Goal: Task Accomplishment & Management: Use online tool/utility

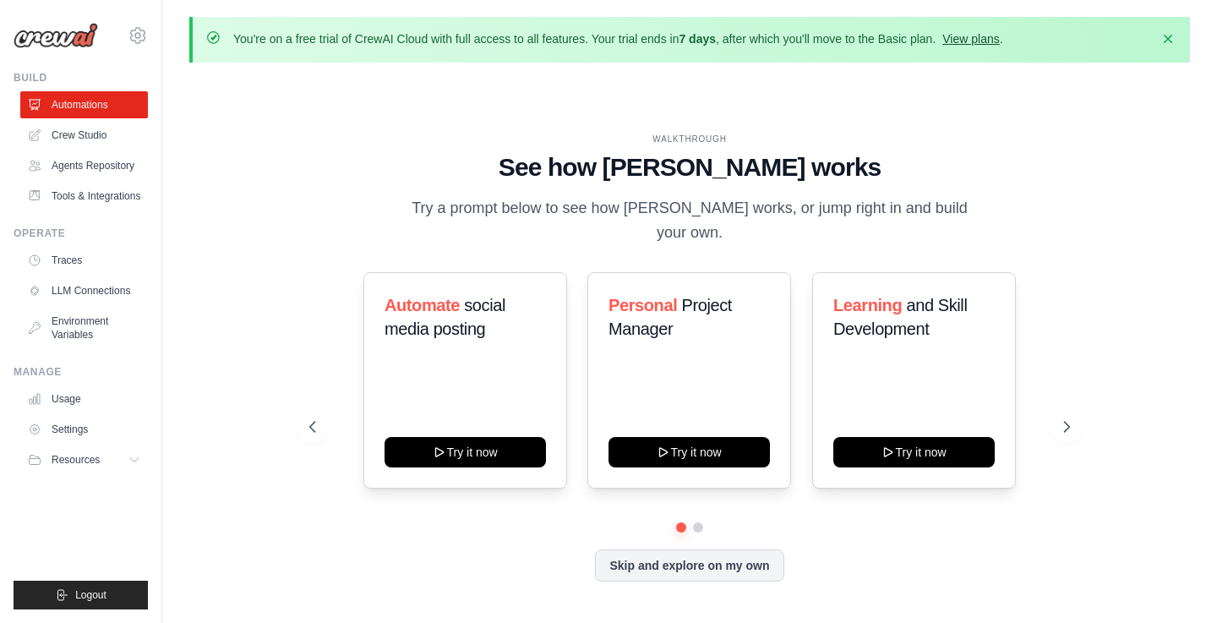
click at [999, 36] on link "View plans" at bounding box center [971, 39] width 57 height 14
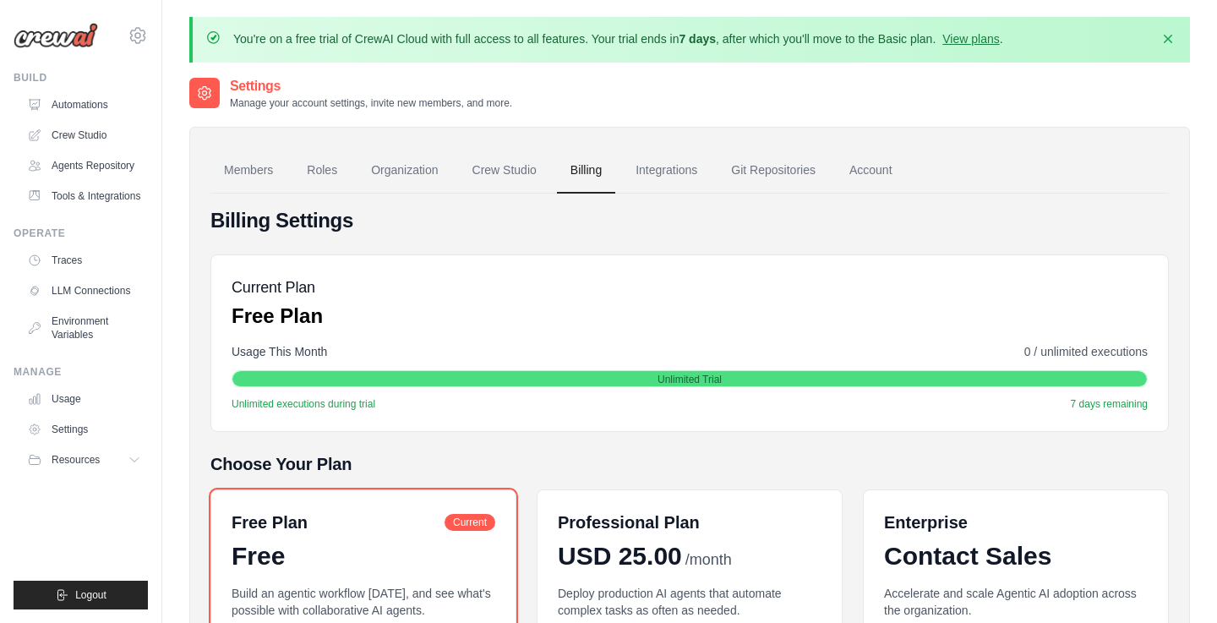
scroll to position [-5, 0]
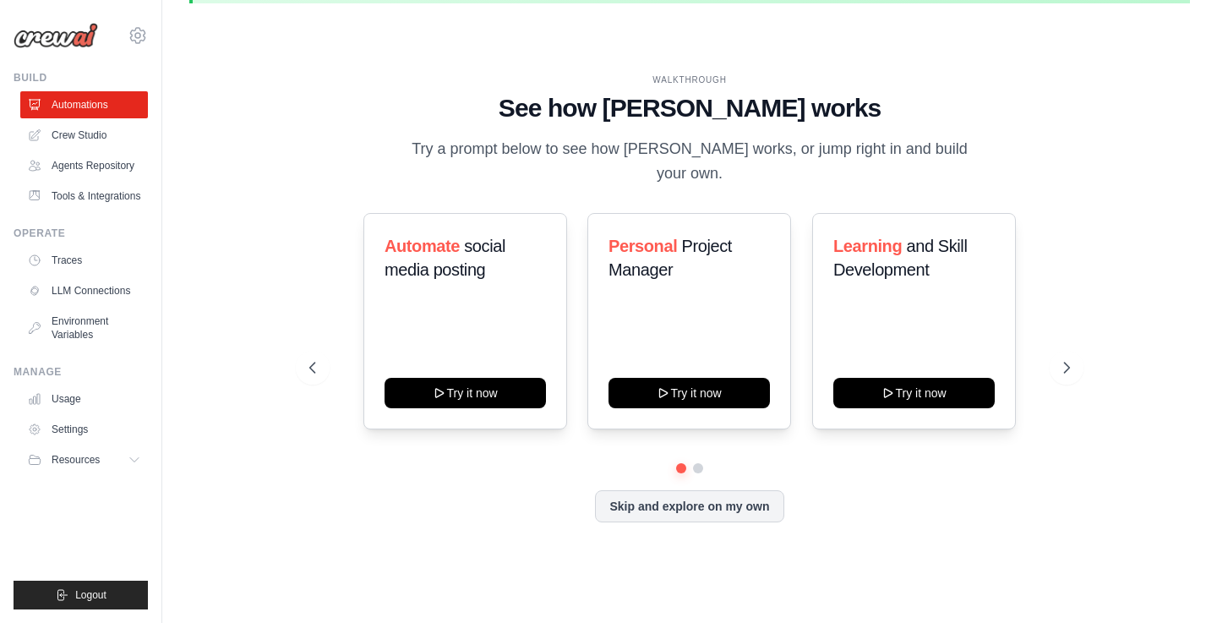
scroll to position [58, 0]
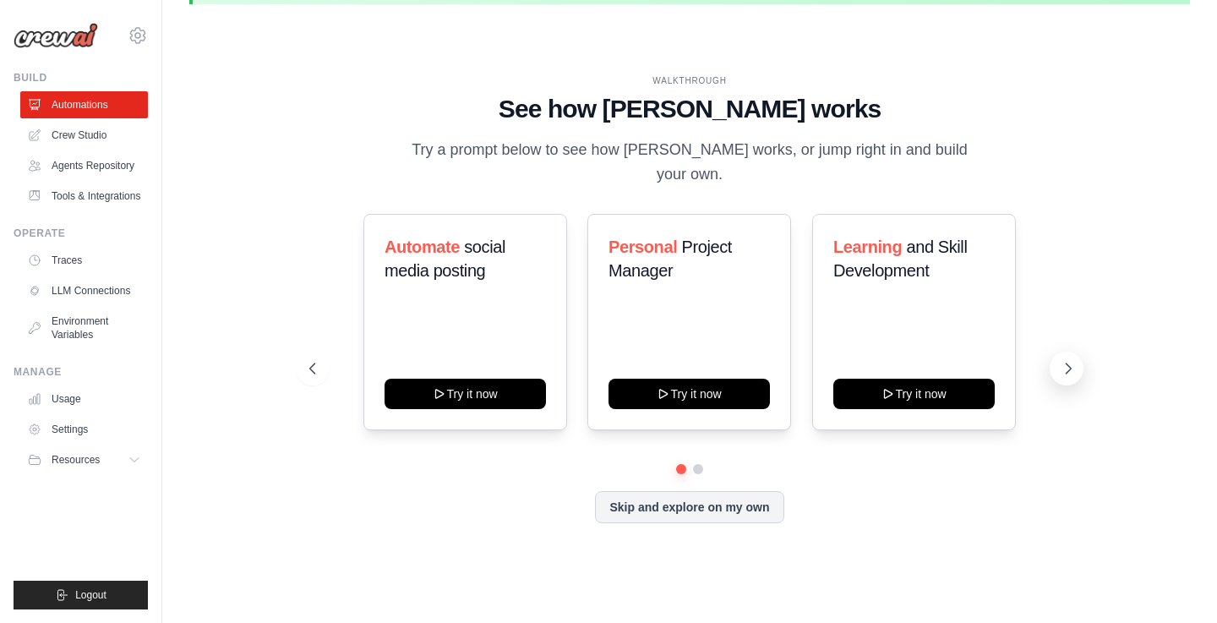
click at [1069, 360] on icon at bounding box center [1068, 368] width 17 height 17
click at [1069, 363] on icon at bounding box center [1068, 368] width 5 height 10
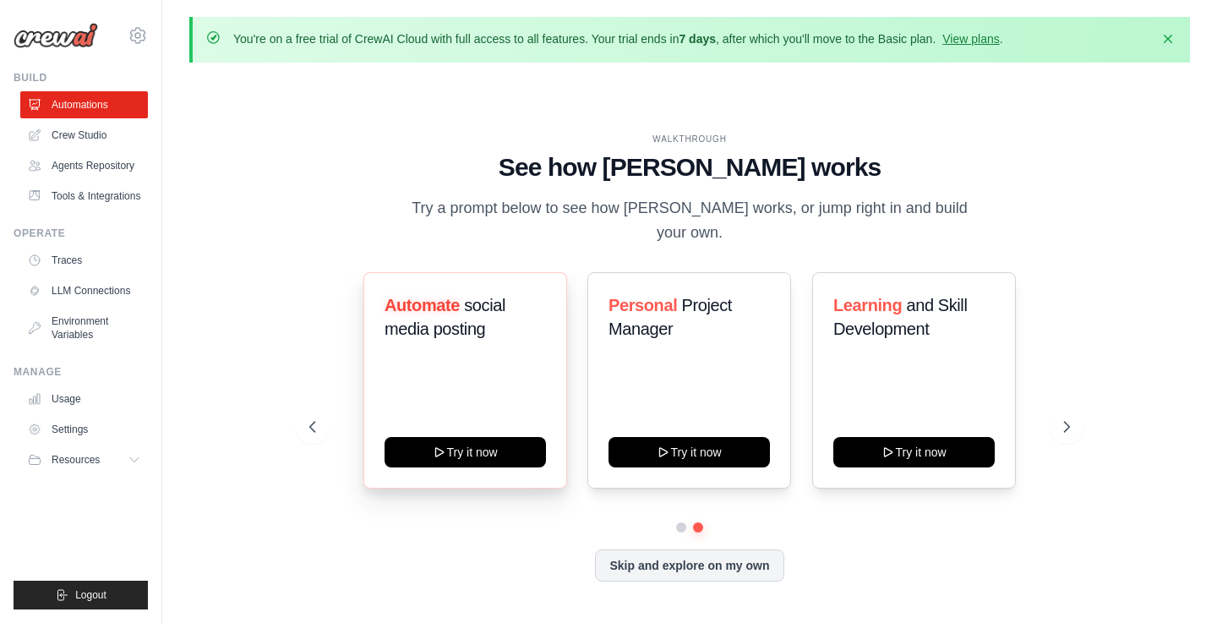
scroll to position [58, 0]
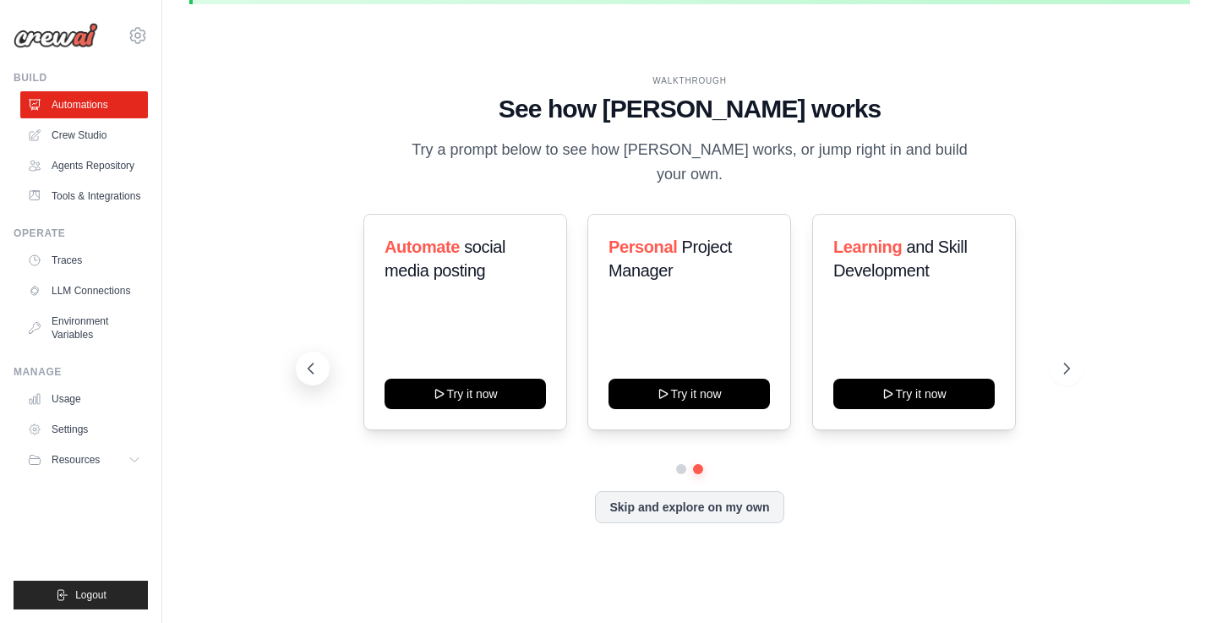
click at [320, 352] on button at bounding box center [313, 369] width 34 height 34
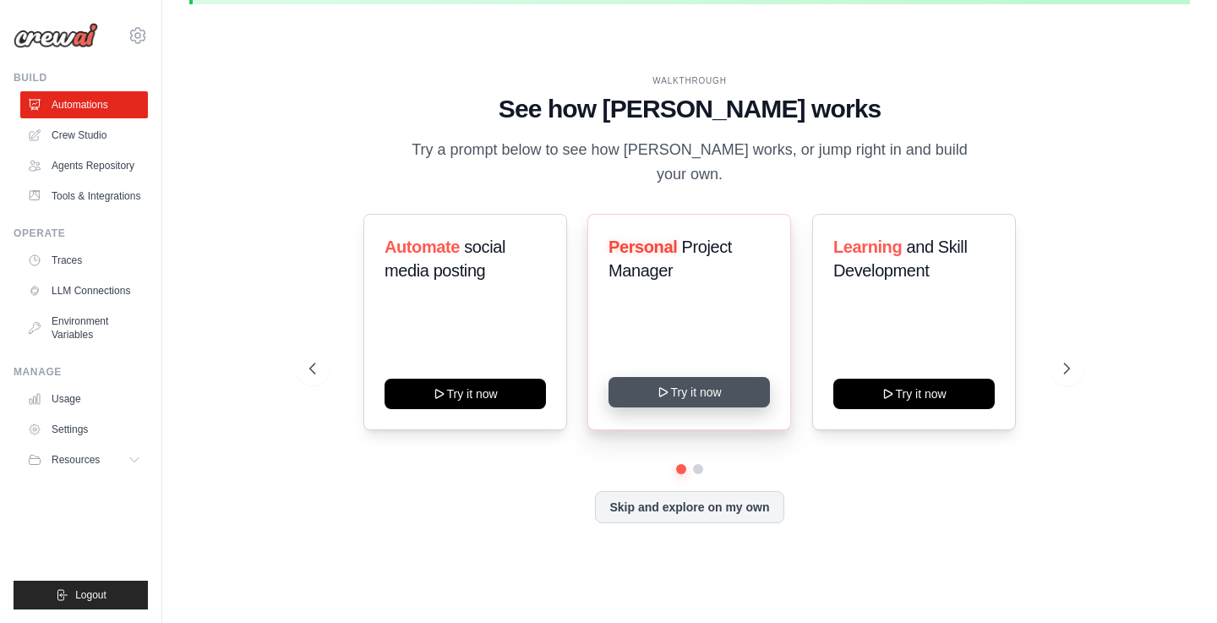
click at [666, 377] on button "Try it now" at bounding box center [689, 392] width 161 height 30
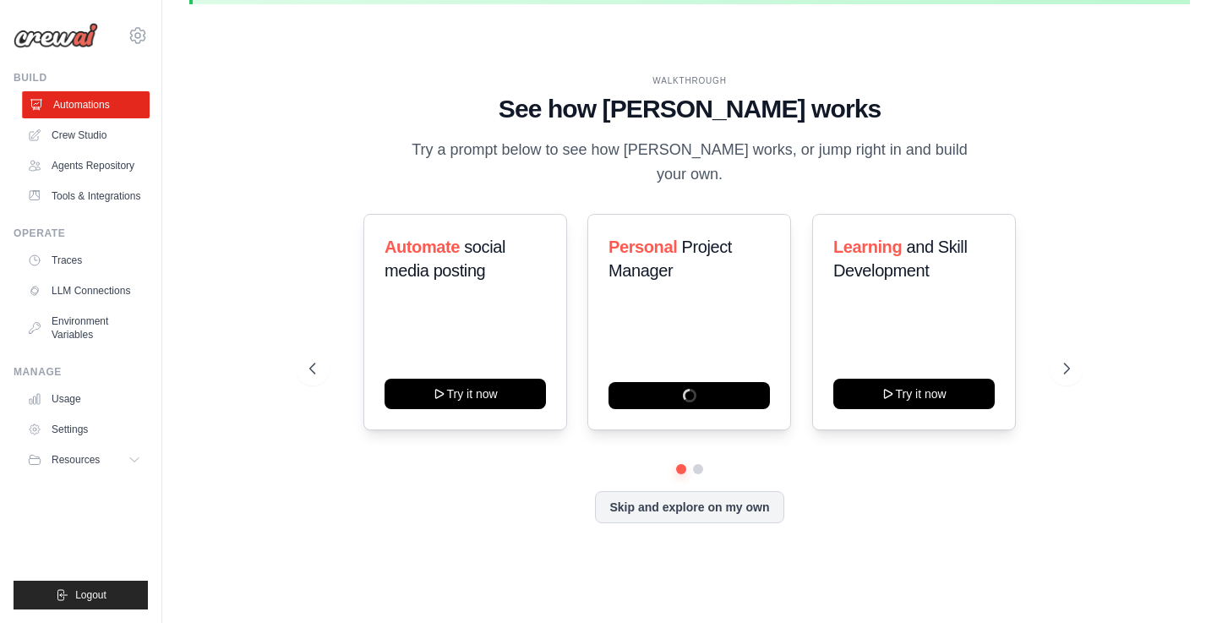
click at [93, 100] on link "Automations" at bounding box center [86, 104] width 128 height 27
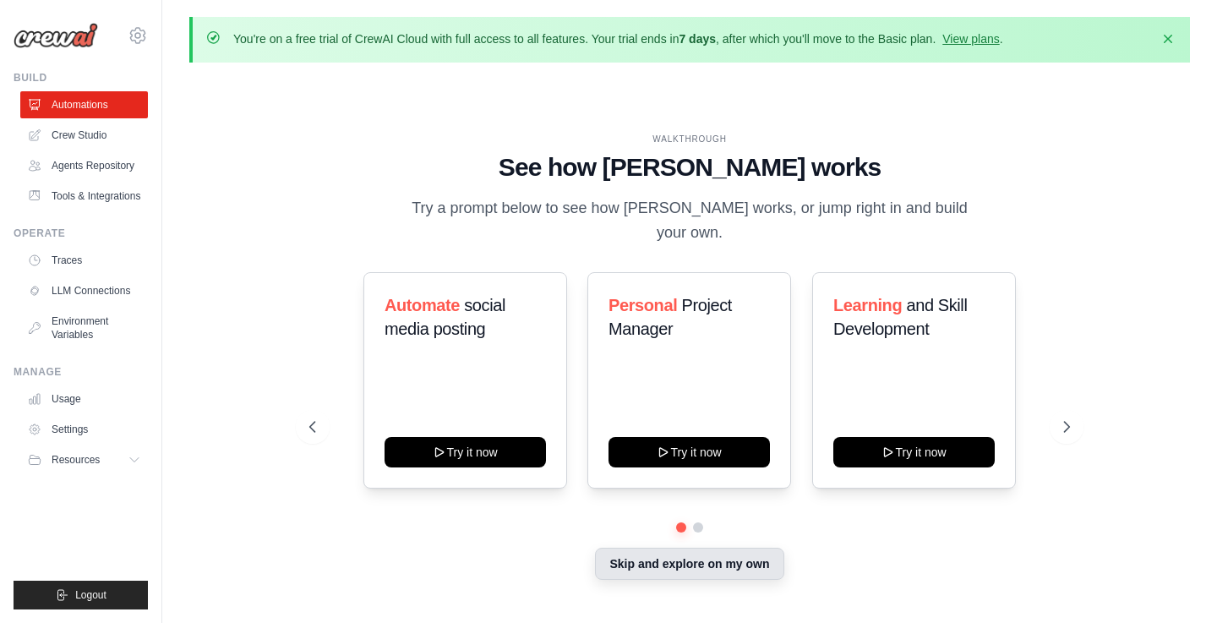
click at [637, 548] on button "Skip and explore on my own" at bounding box center [689, 564] width 189 height 32
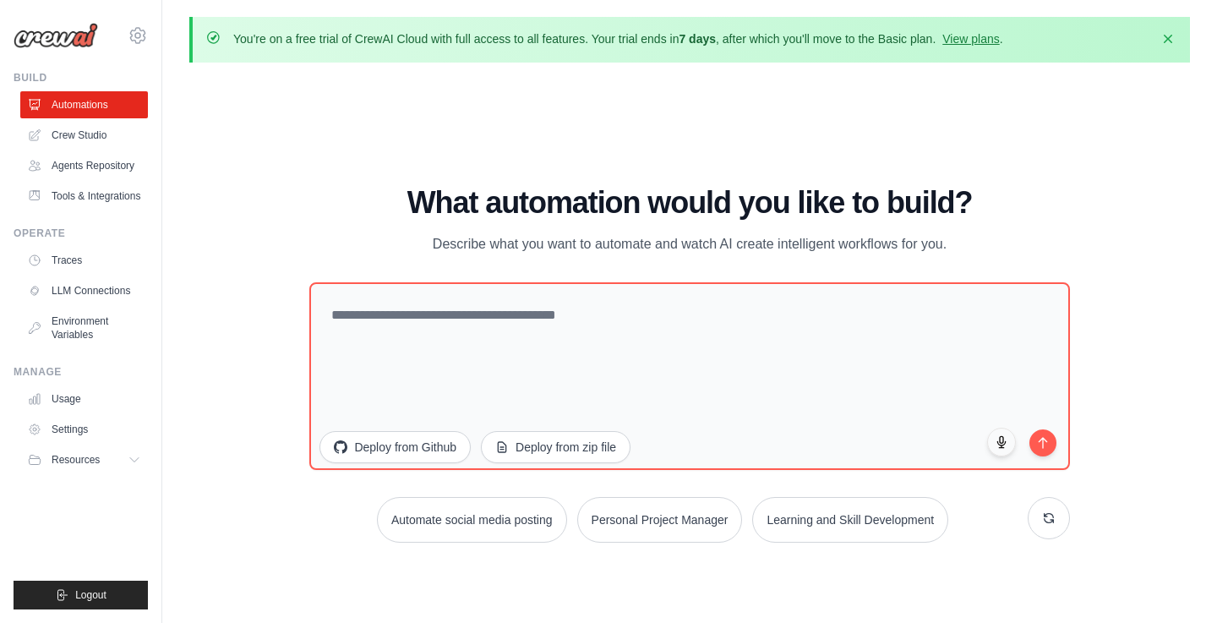
click at [588, 268] on div "What automation would you like to build? Describe what you want to automate and…" at bounding box center [689, 364] width 760 height 357
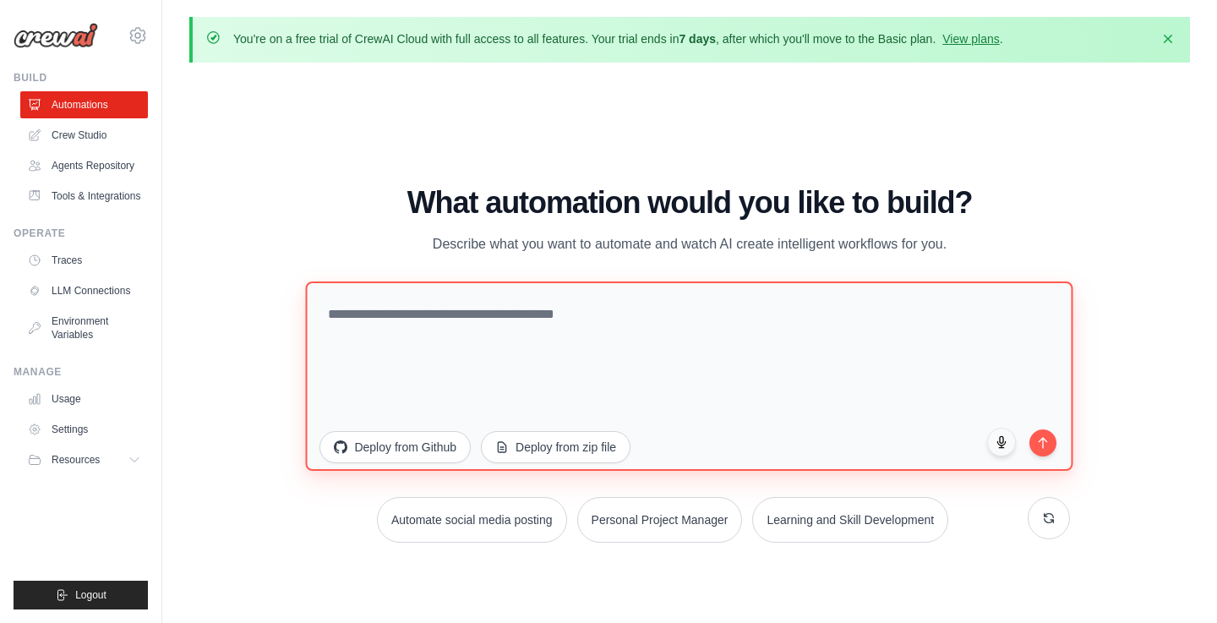
click at [566, 318] on textarea at bounding box center [690, 375] width 768 height 189
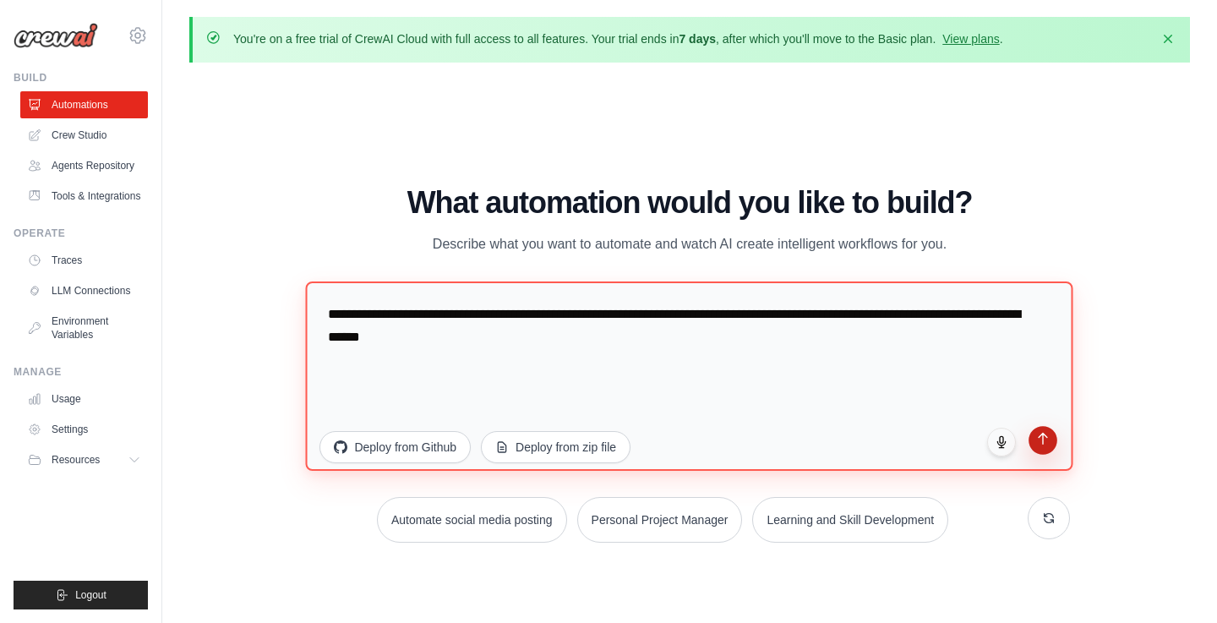
type textarea "**********"
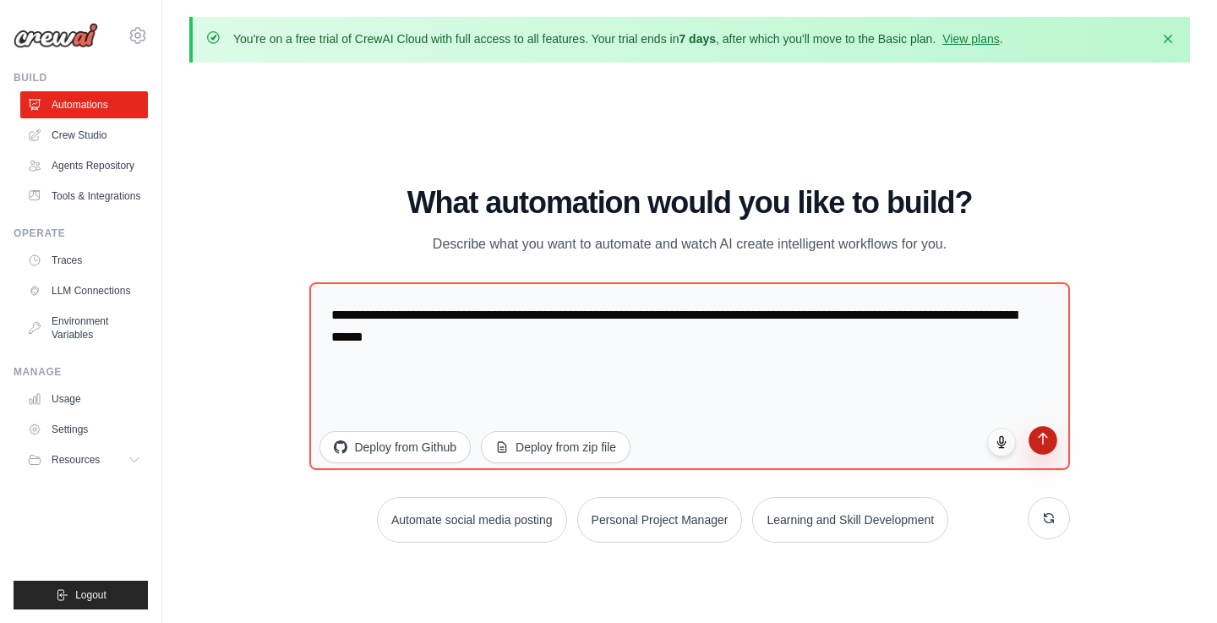
click at [1047, 445] on button "submit" at bounding box center [1043, 440] width 29 height 29
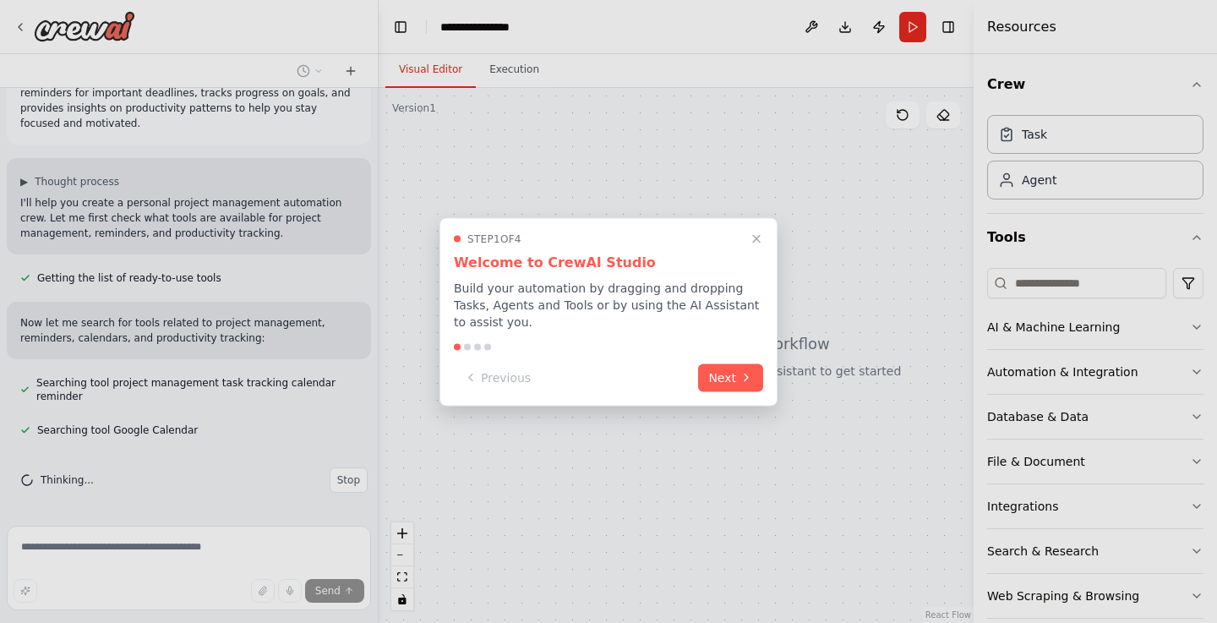
scroll to position [79, 0]
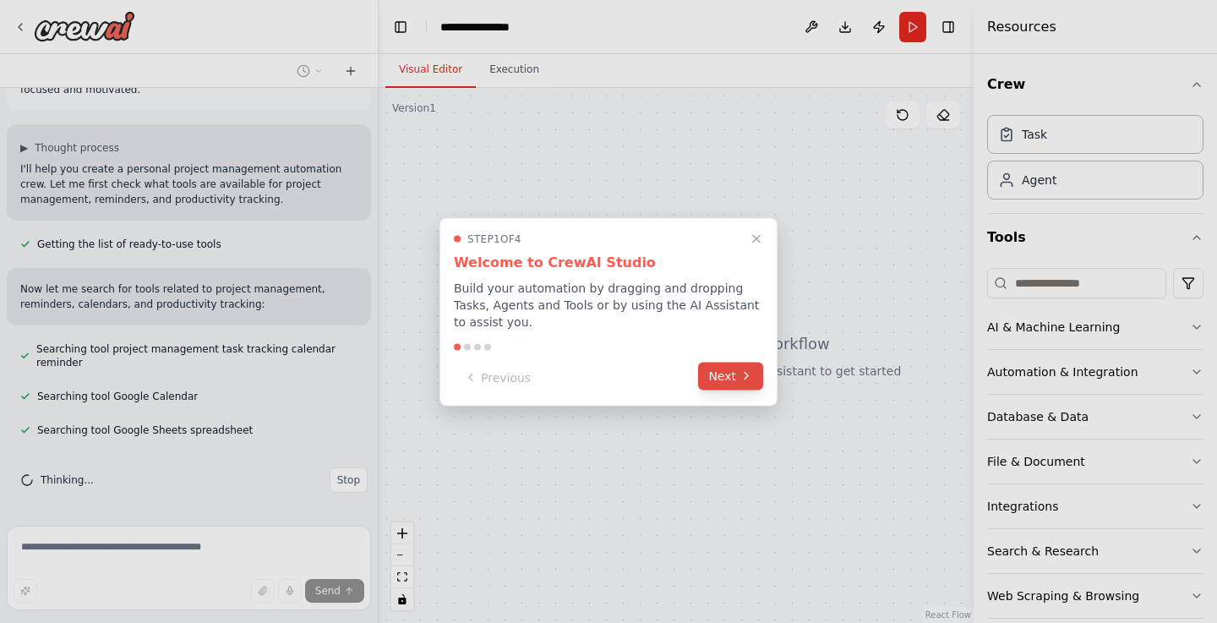
click at [724, 375] on button "Next" at bounding box center [730, 376] width 65 height 28
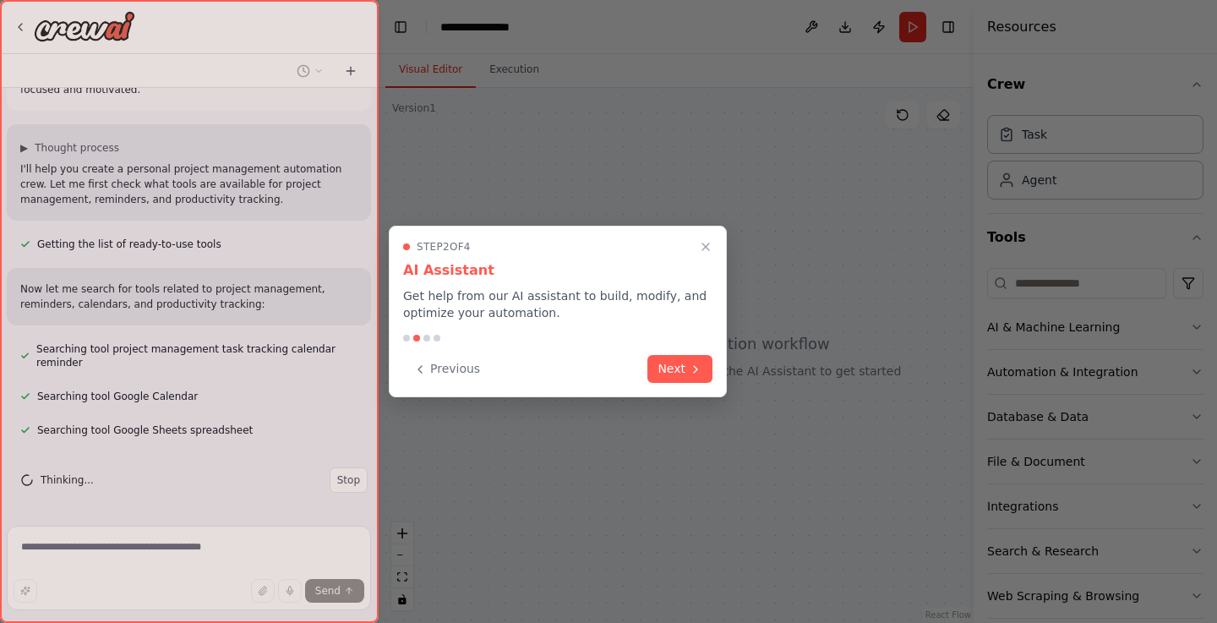
scroll to position [119, 0]
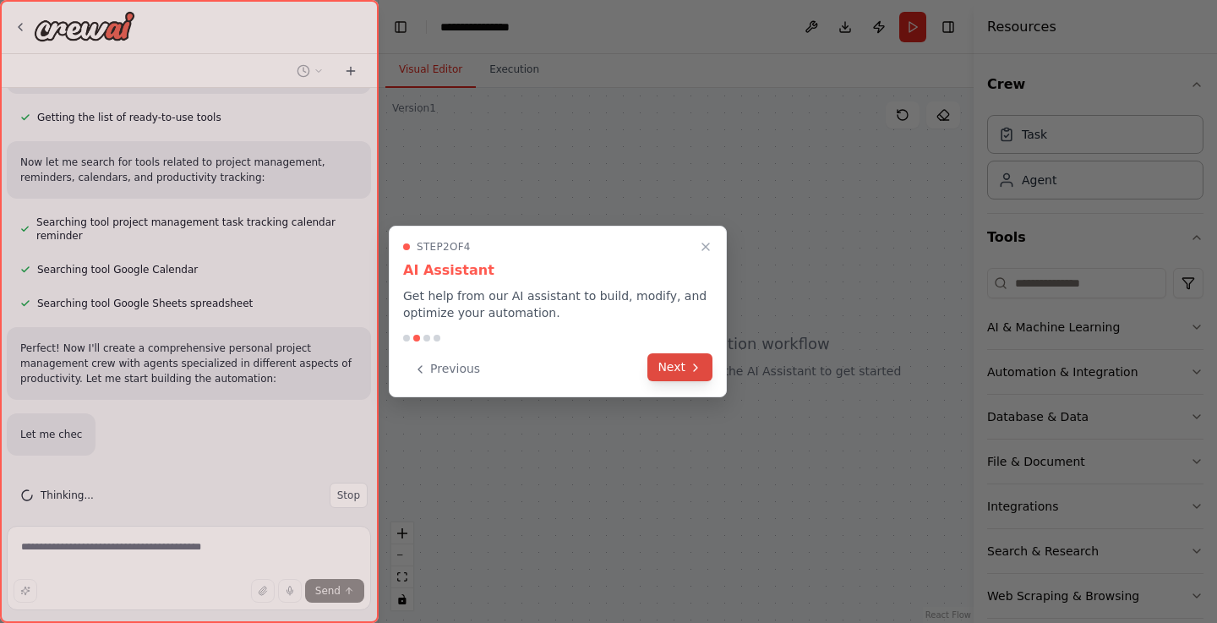
click at [686, 371] on button "Next" at bounding box center [680, 367] width 65 height 28
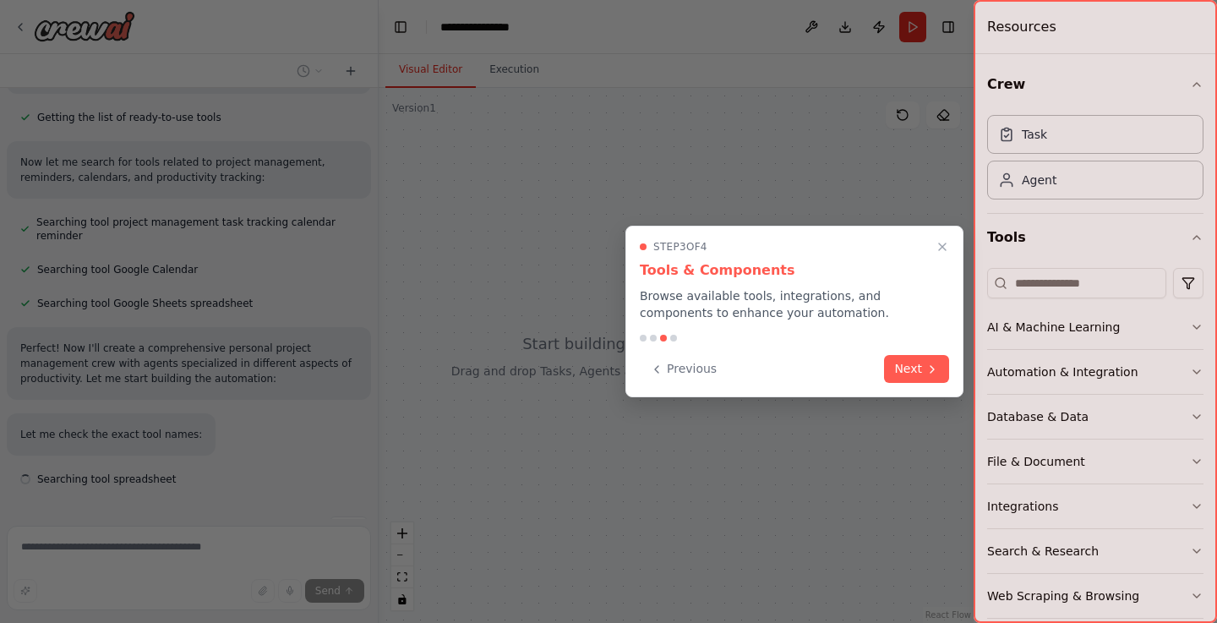
scroll to position [254, 0]
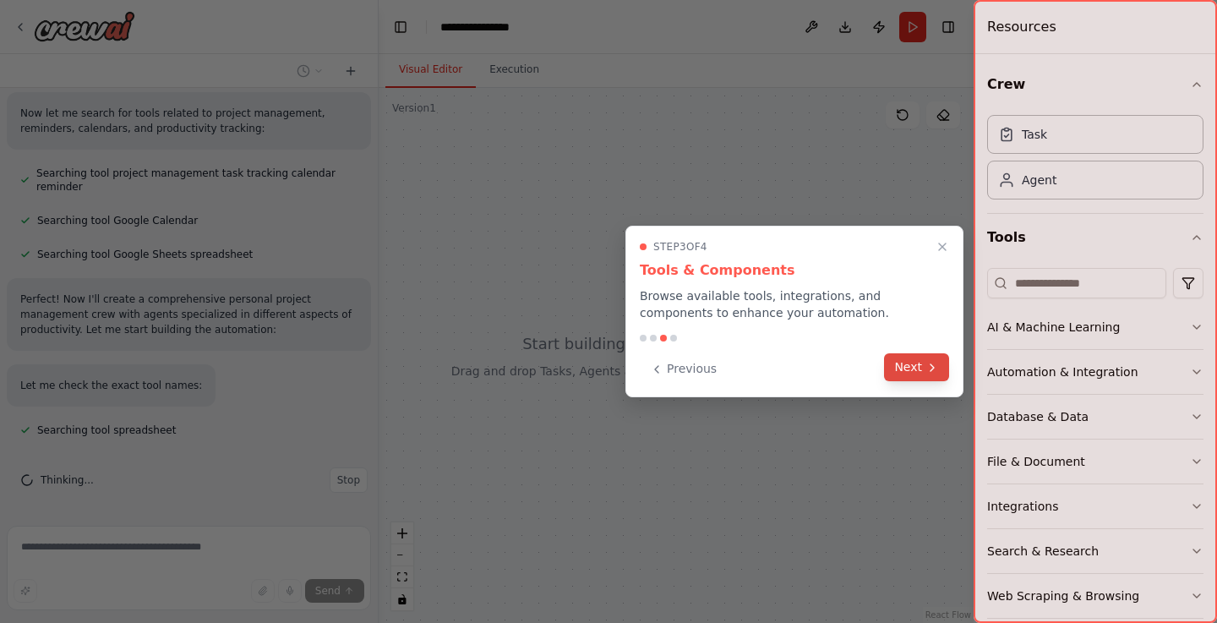
click at [915, 366] on button "Next" at bounding box center [916, 367] width 65 height 28
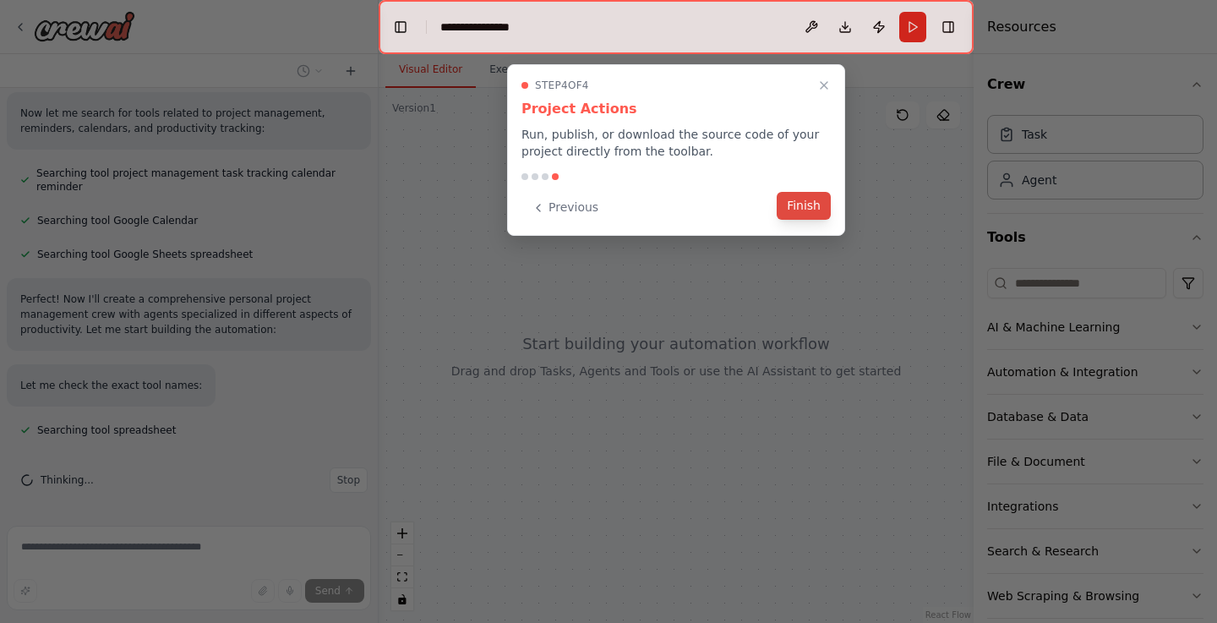
click at [817, 215] on button "Finish" at bounding box center [804, 206] width 54 height 28
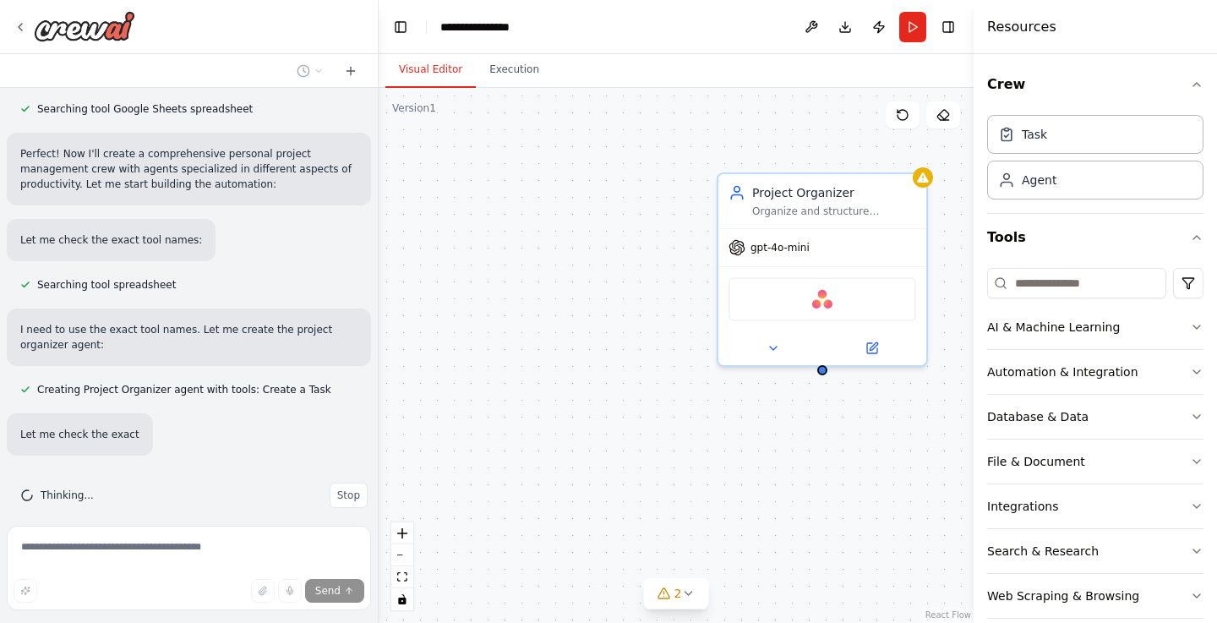
scroll to position [449, 0]
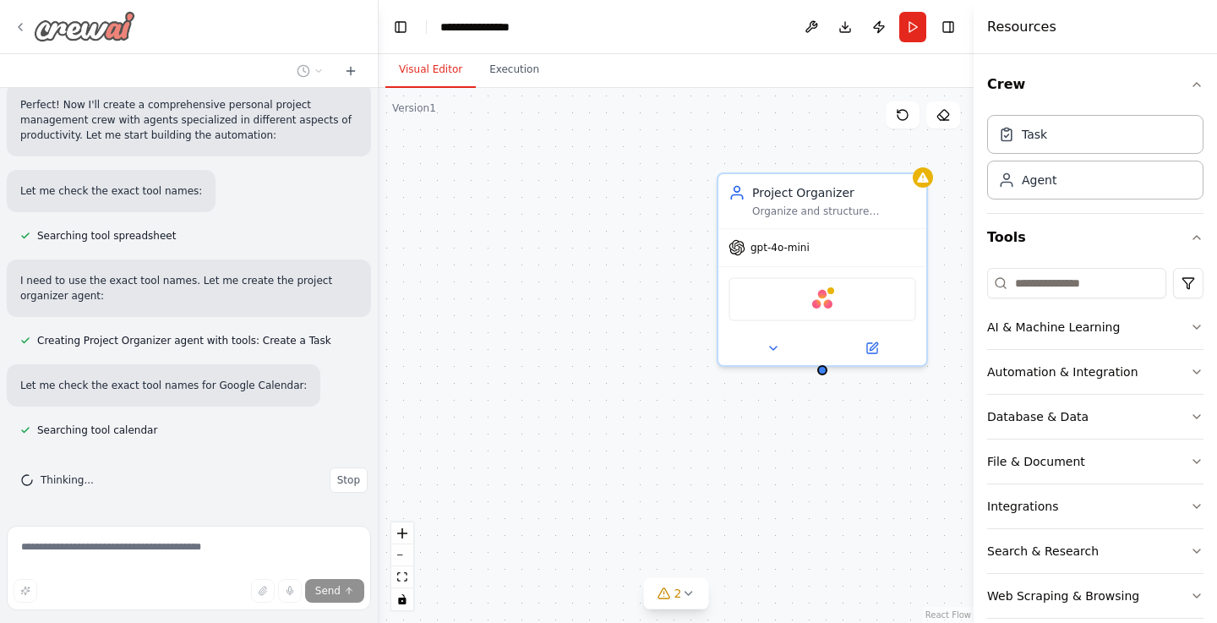
click at [26, 29] on icon at bounding box center [21, 27] width 14 height 14
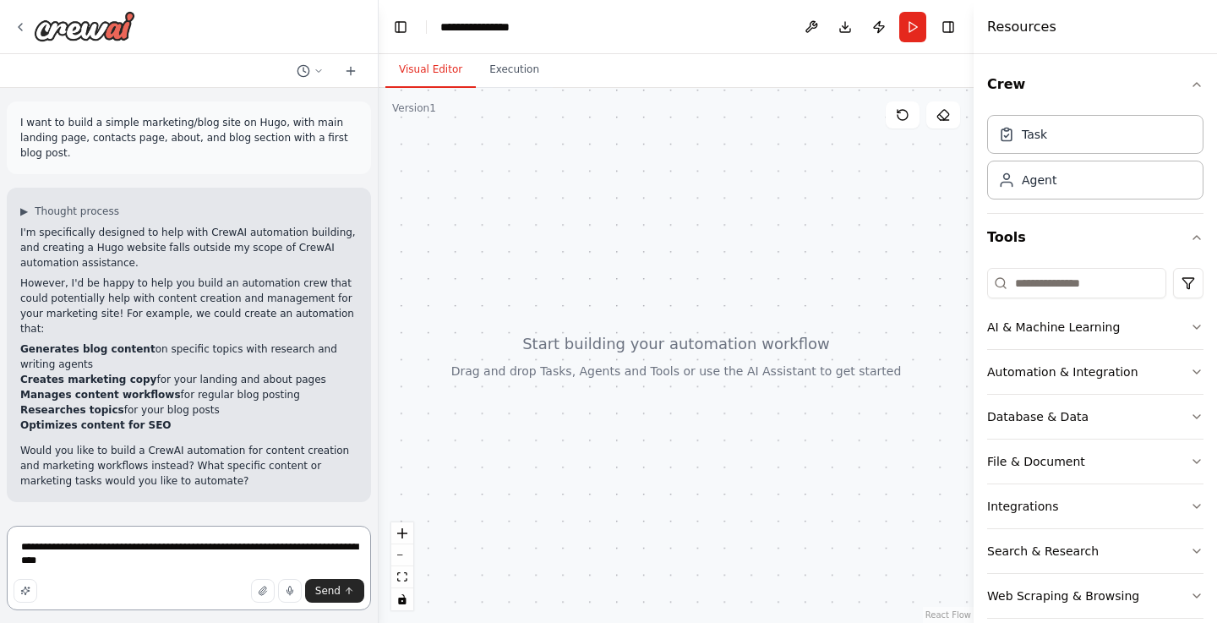
type textarea "**********"
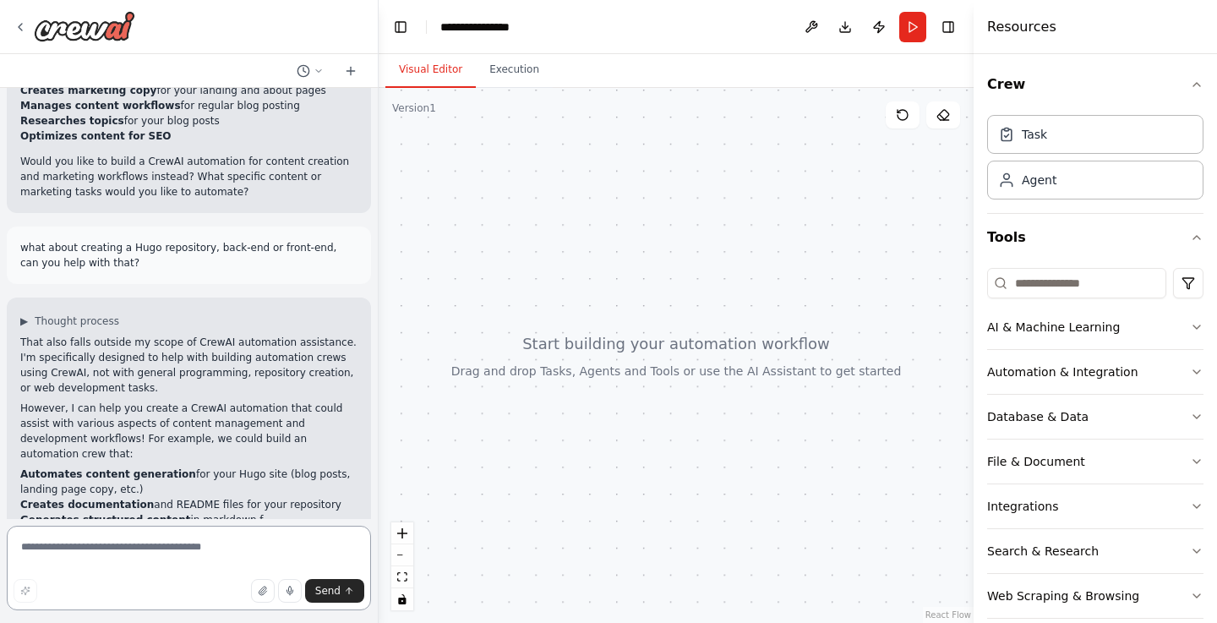
scroll to position [288, 0]
click at [1126, 324] on button "AI & Machine Learning" at bounding box center [1095, 327] width 216 height 44
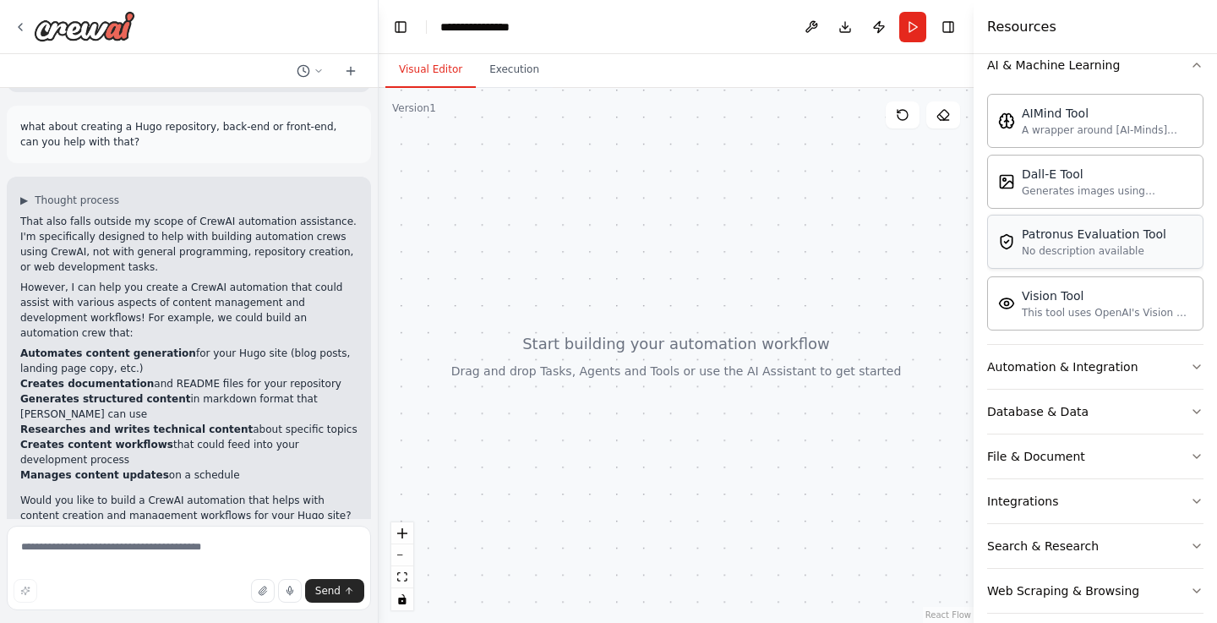
scroll to position [267, 0]
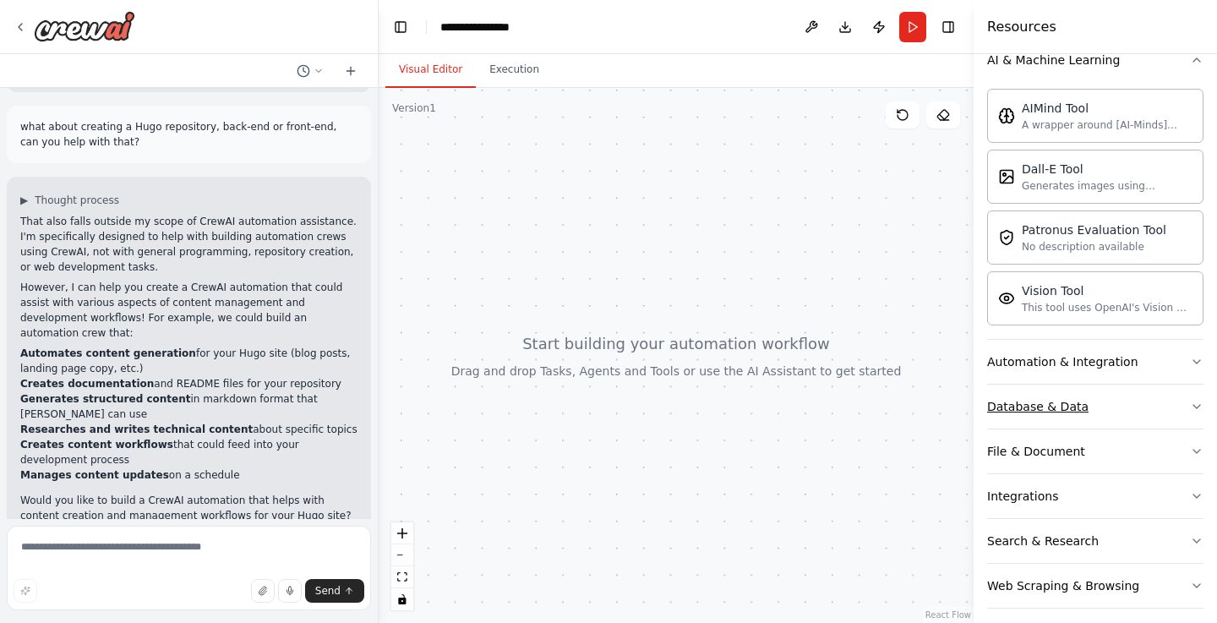
click at [1124, 401] on button "Database & Data" at bounding box center [1095, 407] width 216 height 44
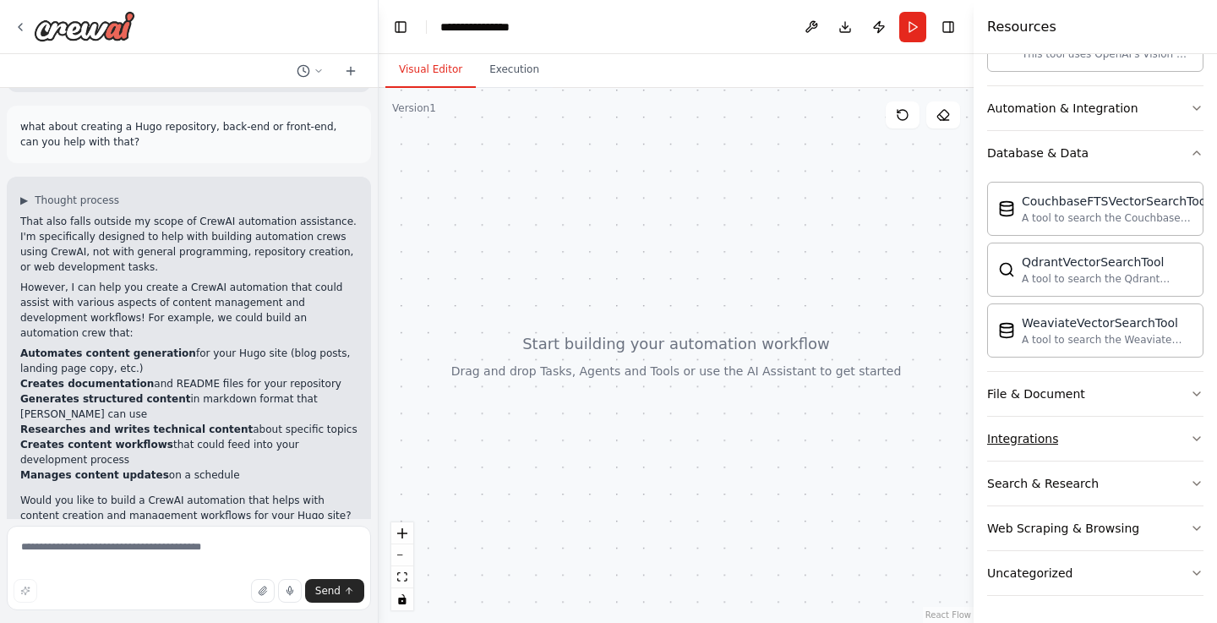
scroll to position [0, 0]
click at [1063, 514] on button "Web Scraping & Browsing" at bounding box center [1095, 528] width 216 height 44
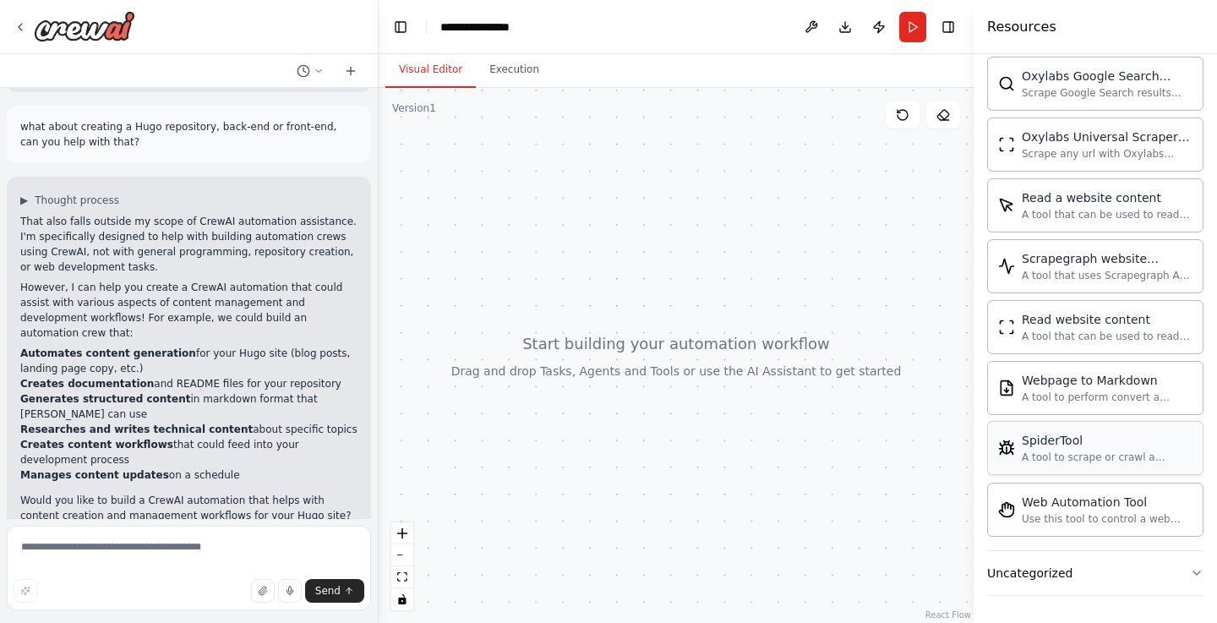
scroll to position [1447, 0]
